Goal: Task Accomplishment & Management: Manage account settings

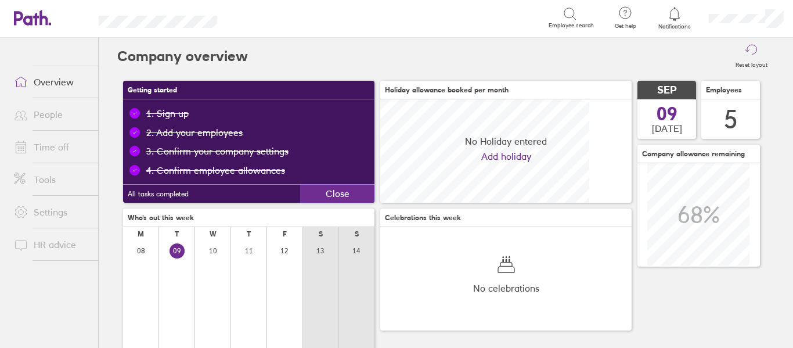
scroll to position [103, 251]
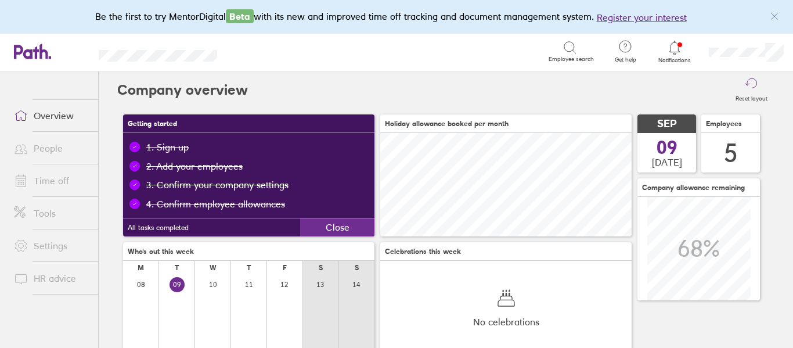
click at [677, 48] on icon at bounding box center [675, 48] width 14 height 14
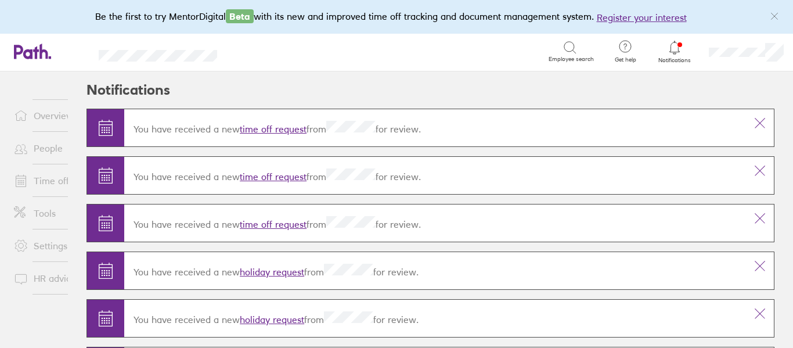
click at [292, 129] on link "time off request" at bounding box center [273, 129] width 67 height 12
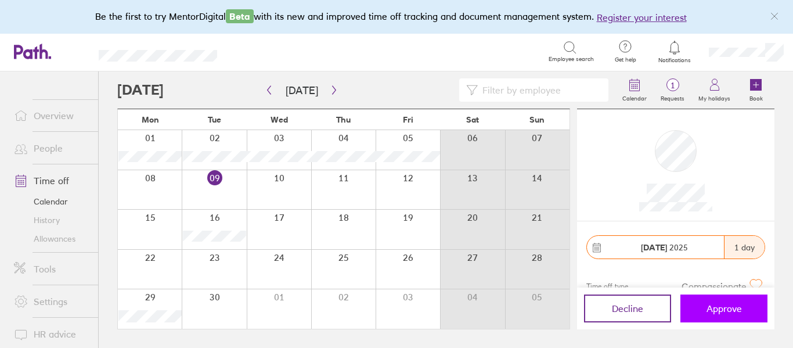
click at [735, 311] on span "Approve" at bounding box center [724, 308] width 35 height 10
